Goal: Transaction & Acquisition: Book appointment/travel/reservation

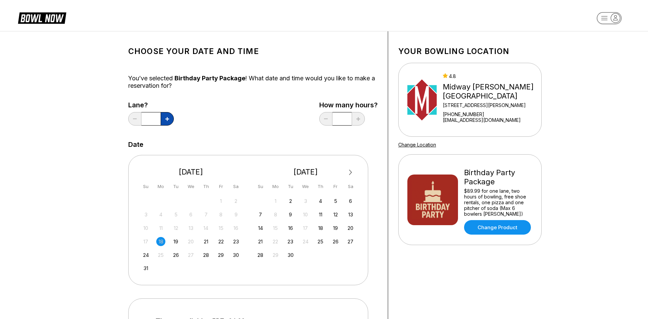
click at [167, 124] on button at bounding box center [167, 118] width 13 height 13
type input "*"
click at [350, 243] on div "27" at bounding box center [350, 241] width 9 height 9
click at [648, 42] on div "Choose your Date and time You’ve selected Birthday Party Package ! What date an…" at bounding box center [324, 230] width 648 height 398
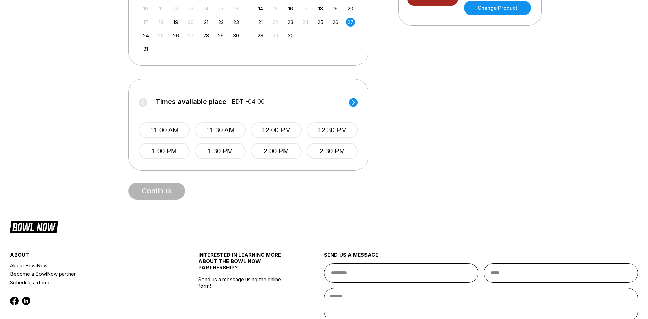
scroll to position [218, 0]
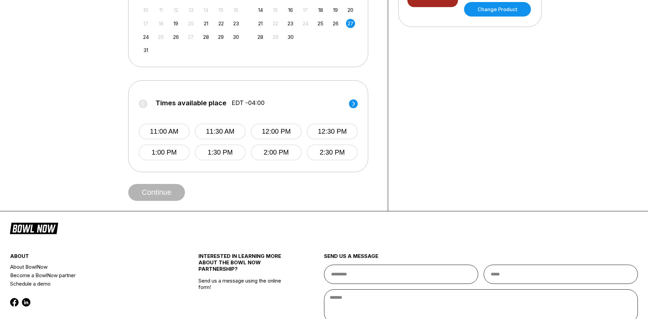
click at [351, 104] on circle at bounding box center [353, 103] width 9 height 9
click at [213, 130] on button "3:30 PM" at bounding box center [220, 131] width 51 height 16
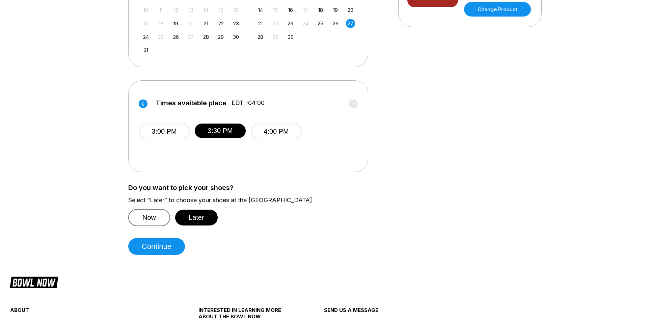
click at [143, 220] on button "Now" at bounding box center [149, 217] width 42 height 17
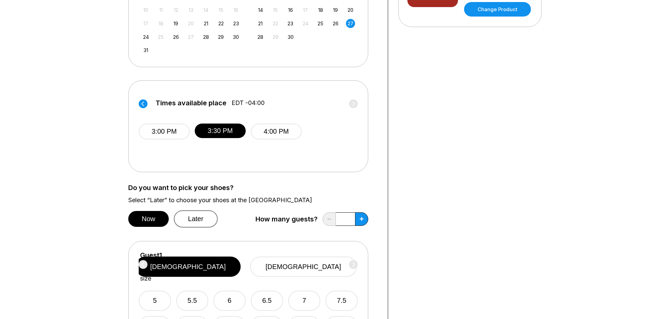
click at [175, 219] on button "Later" at bounding box center [196, 218] width 44 height 17
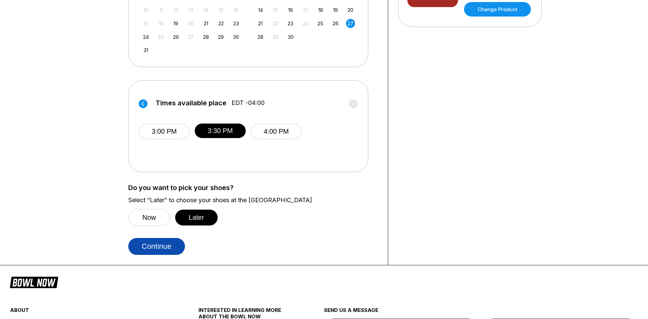
click at [163, 242] on button "Continue" at bounding box center [156, 246] width 57 height 17
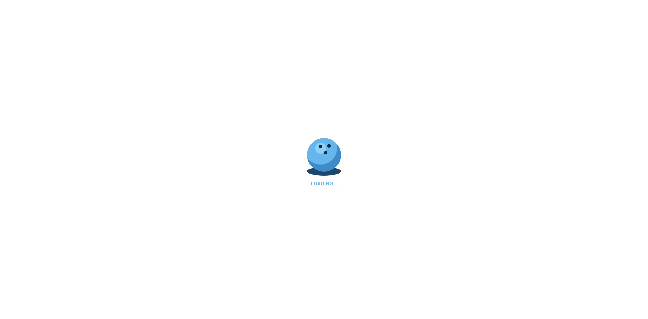
select select "**"
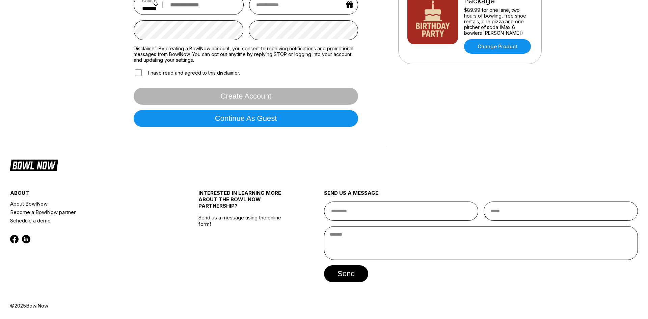
scroll to position [0, 0]
